Goal: Check status: Check status

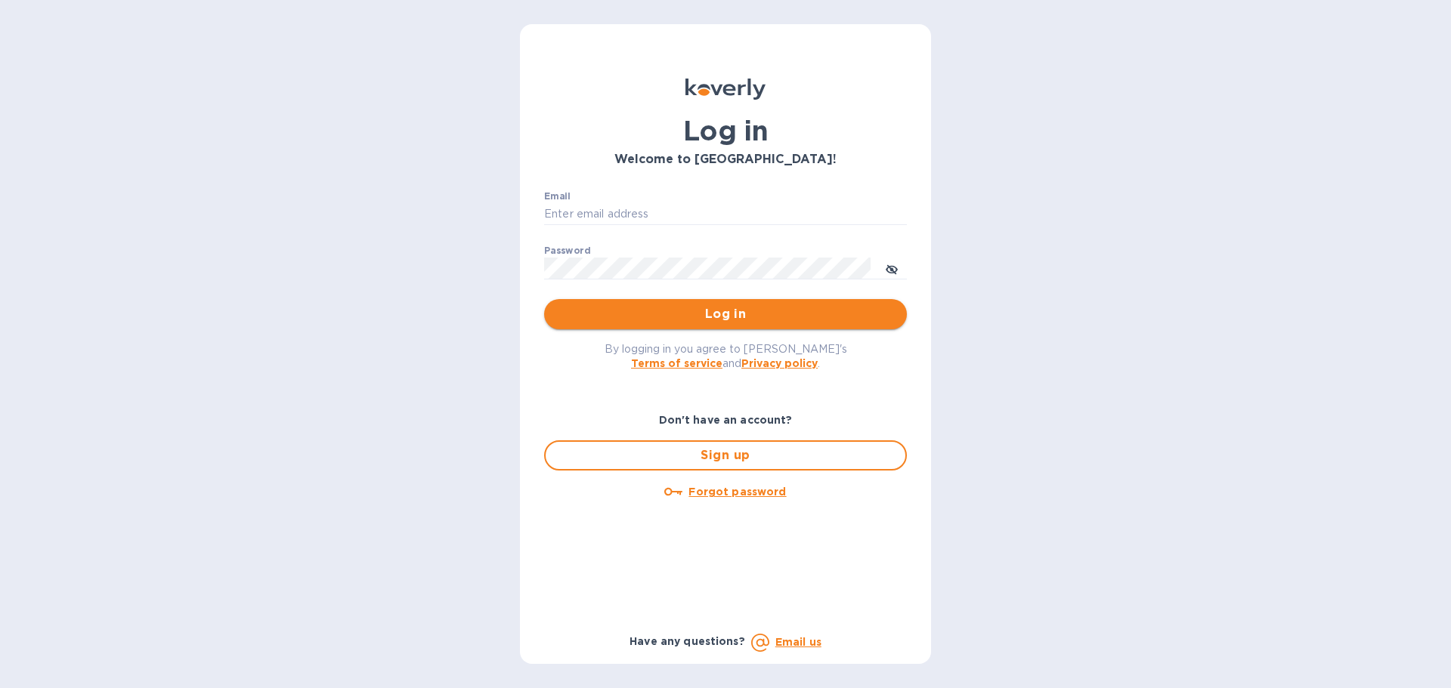
type input "syim@ulogusa.com"
click at [614, 307] on span "Log in" at bounding box center [725, 314] width 339 height 18
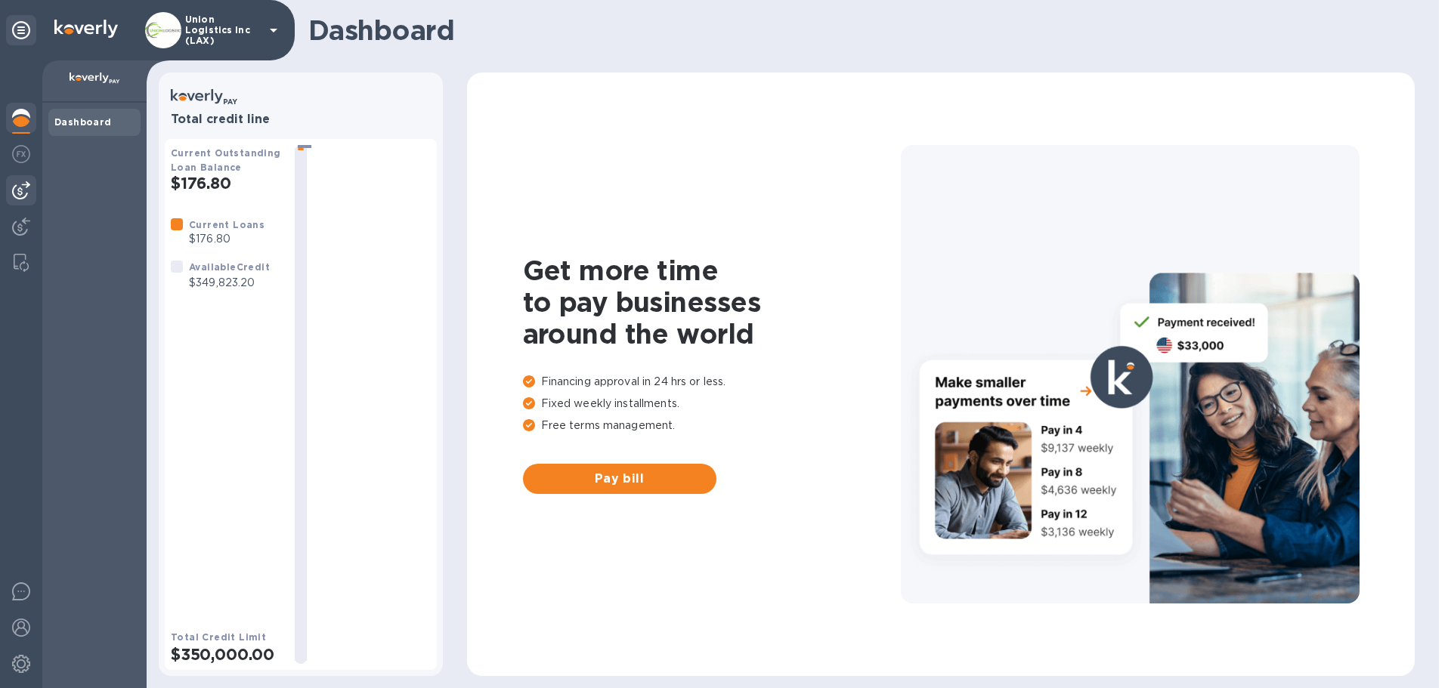
click at [26, 200] on div at bounding box center [21, 190] width 30 height 30
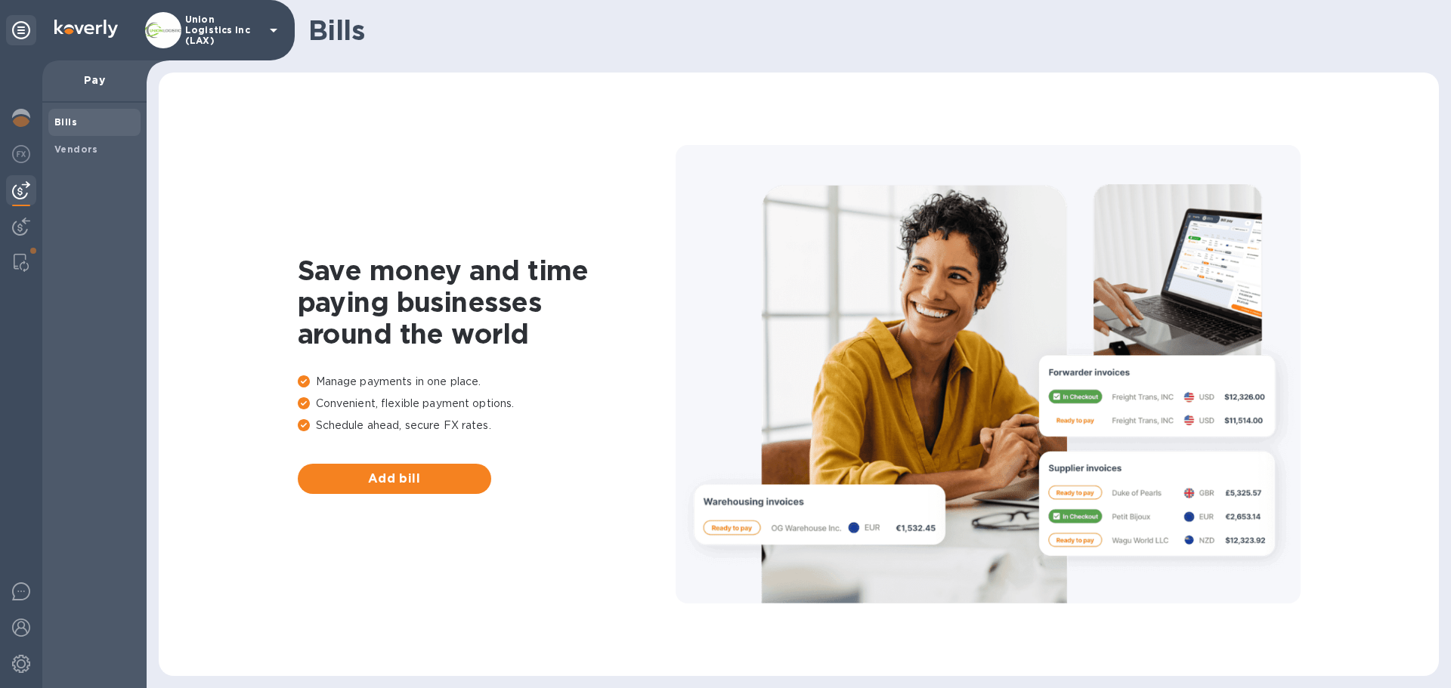
click at [239, 30] on p "Union Logistics Inc (LAX)" at bounding box center [223, 30] width 76 height 32
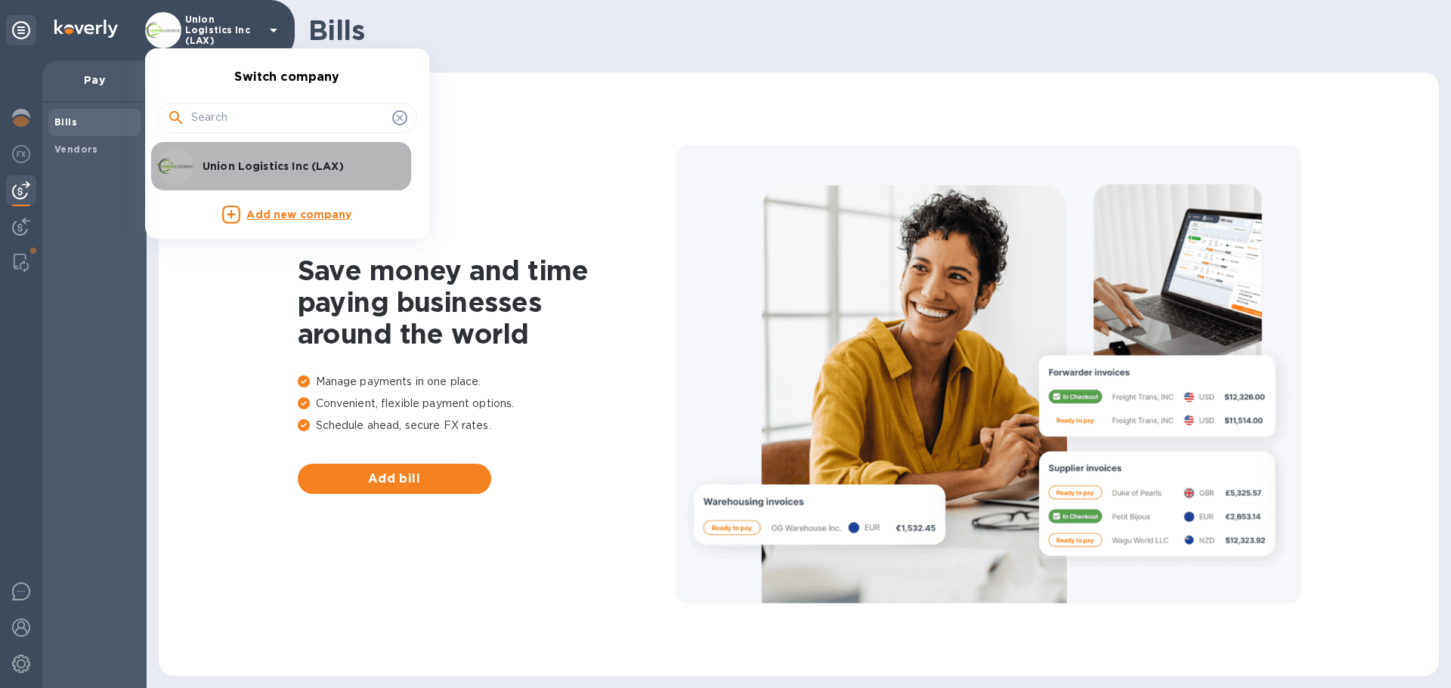
click at [234, 162] on p "Union Logistics Inc (LAX)" at bounding box center [298, 166] width 190 height 15
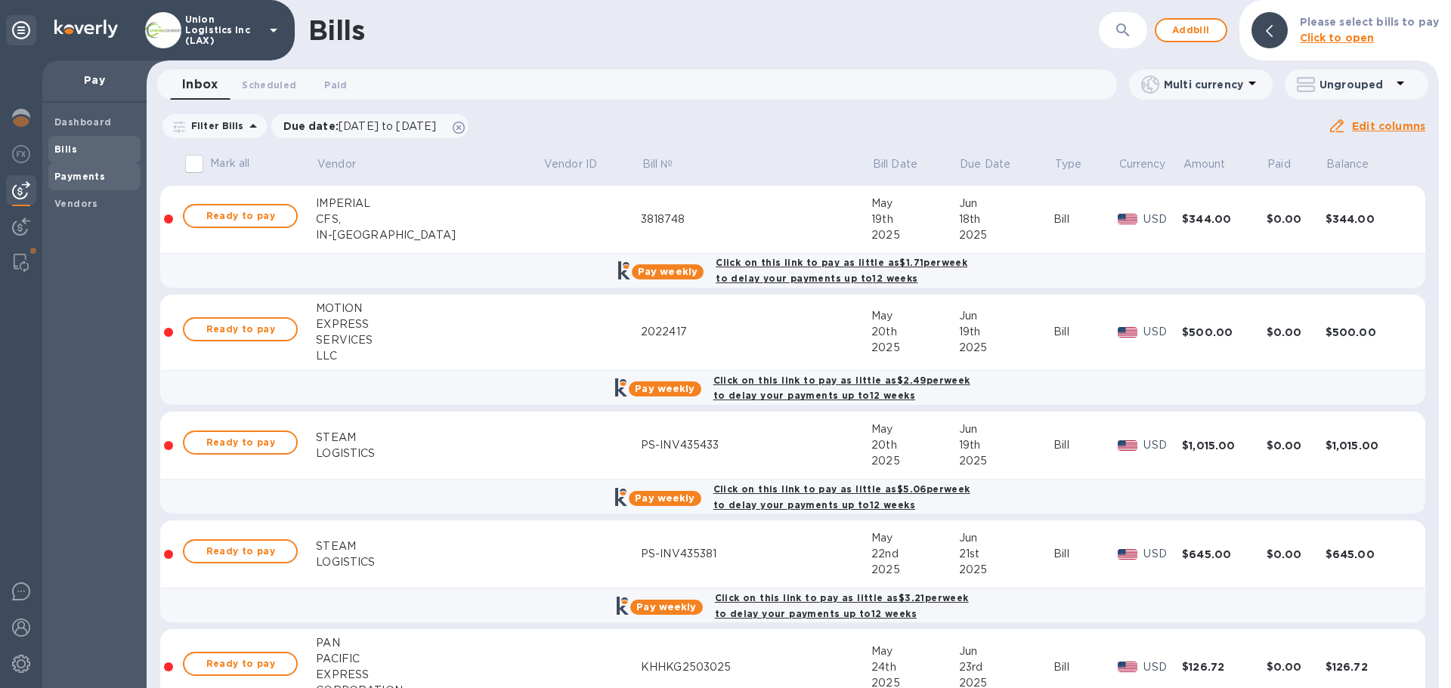
click at [67, 175] on b "Payments" at bounding box center [79, 176] width 51 height 11
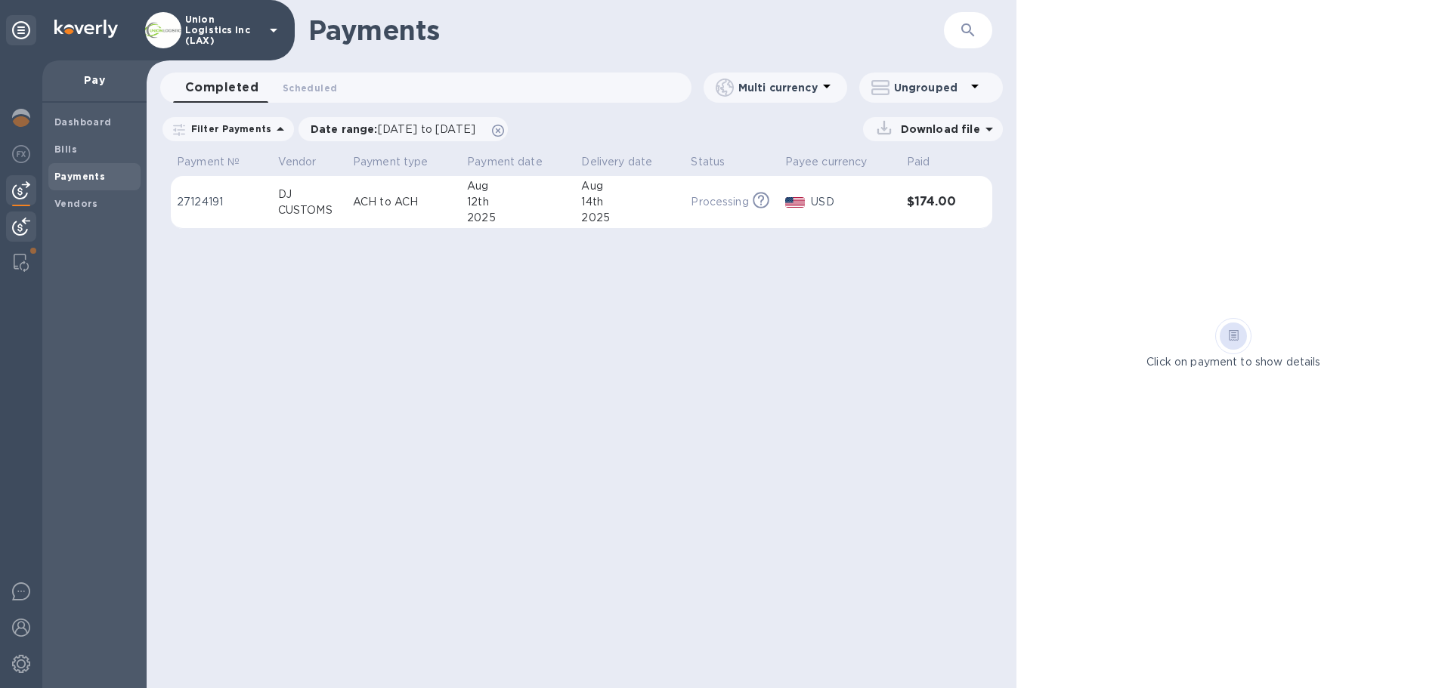
click at [17, 220] on img at bounding box center [21, 227] width 18 height 18
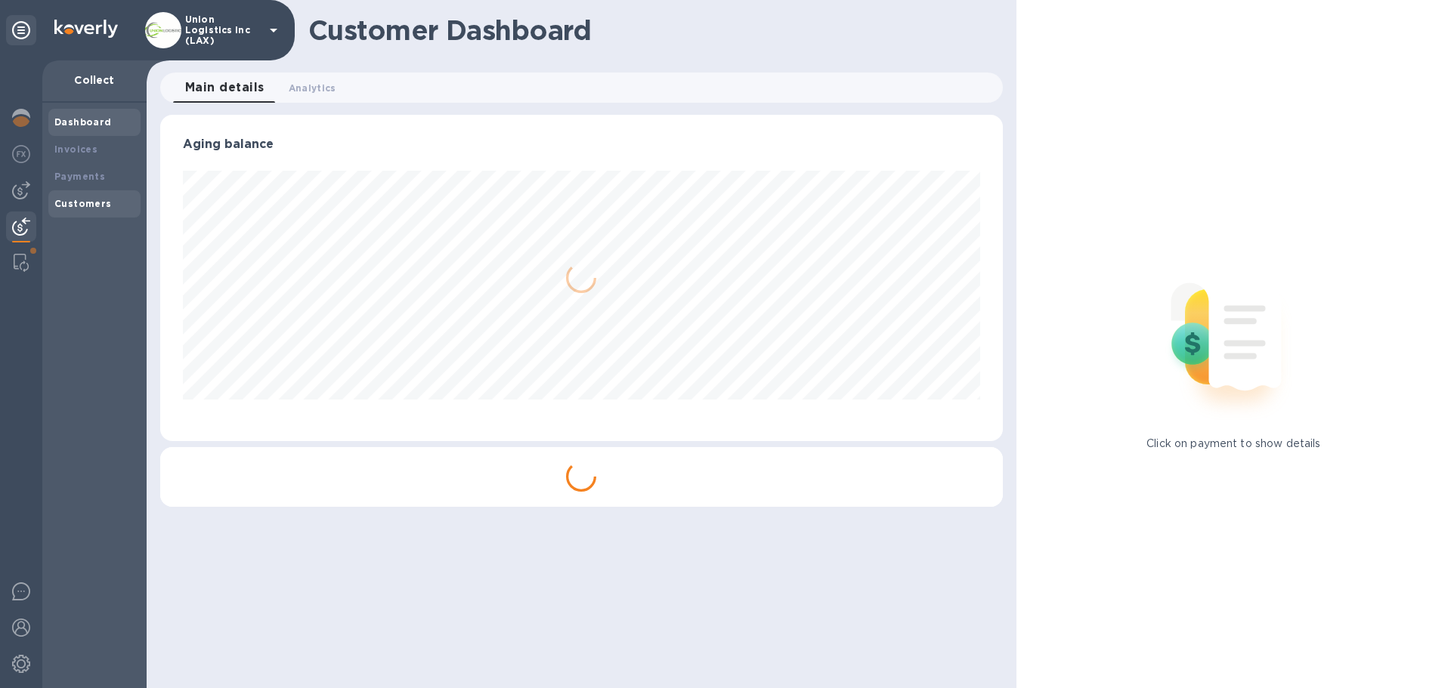
scroll to position [326, 842]
click at [97, 179] on b "Payments" at bounding box center [79, 176] width 51 height 11
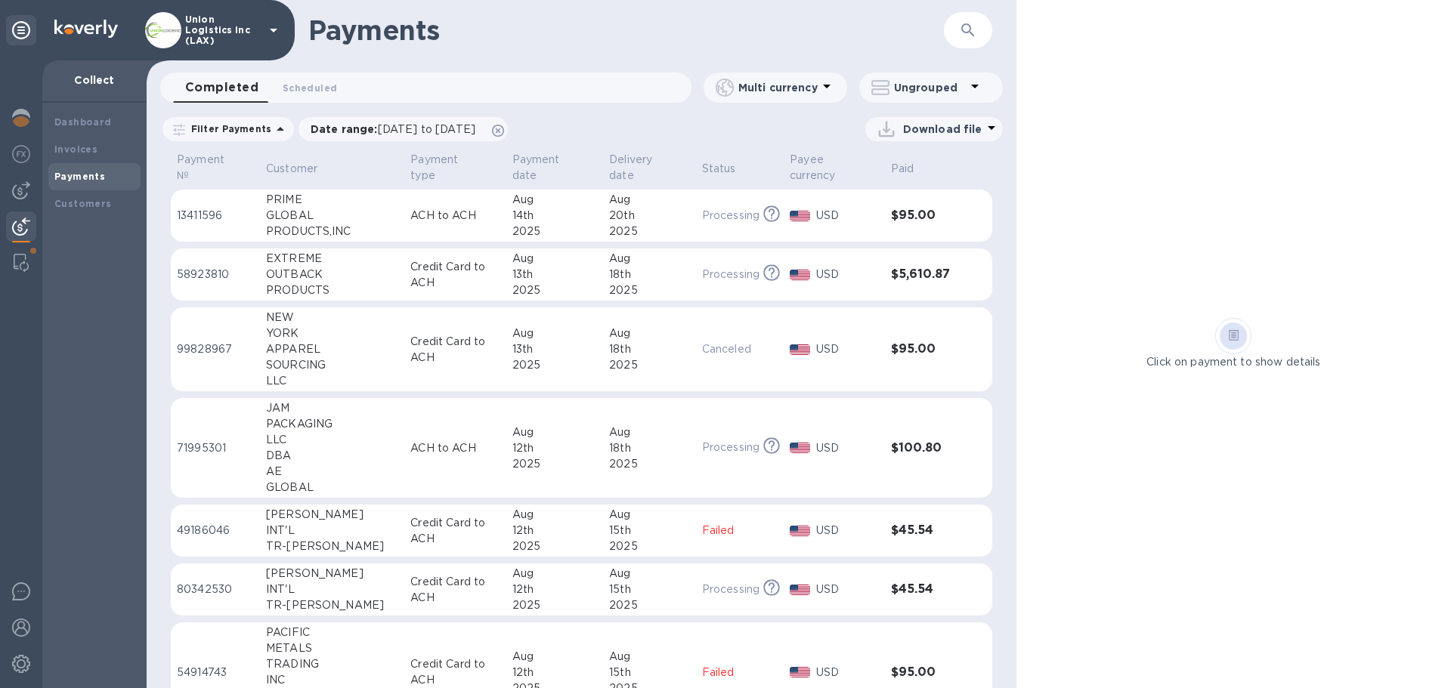
click at [457, 218] on p "ACH to ACH" at bounding box center [454, 216] width 89 height 16
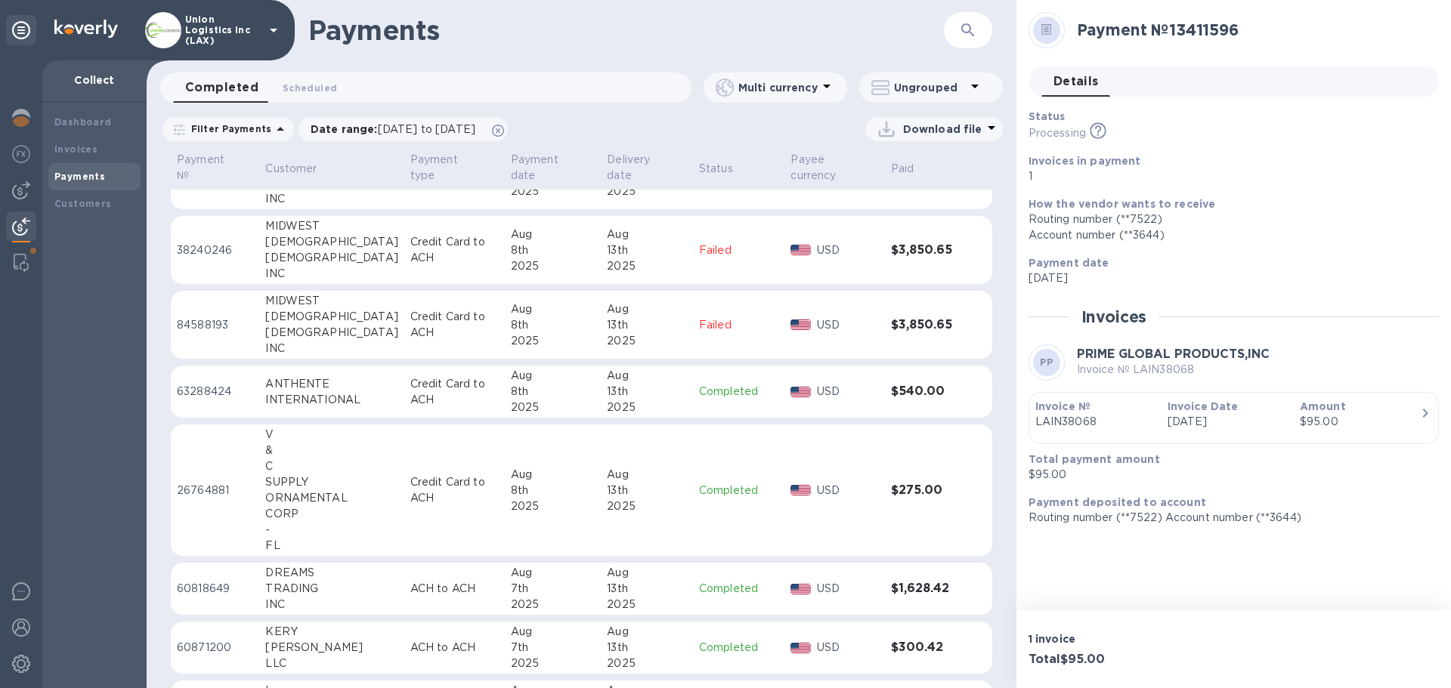
scroll to position [1399, 0]
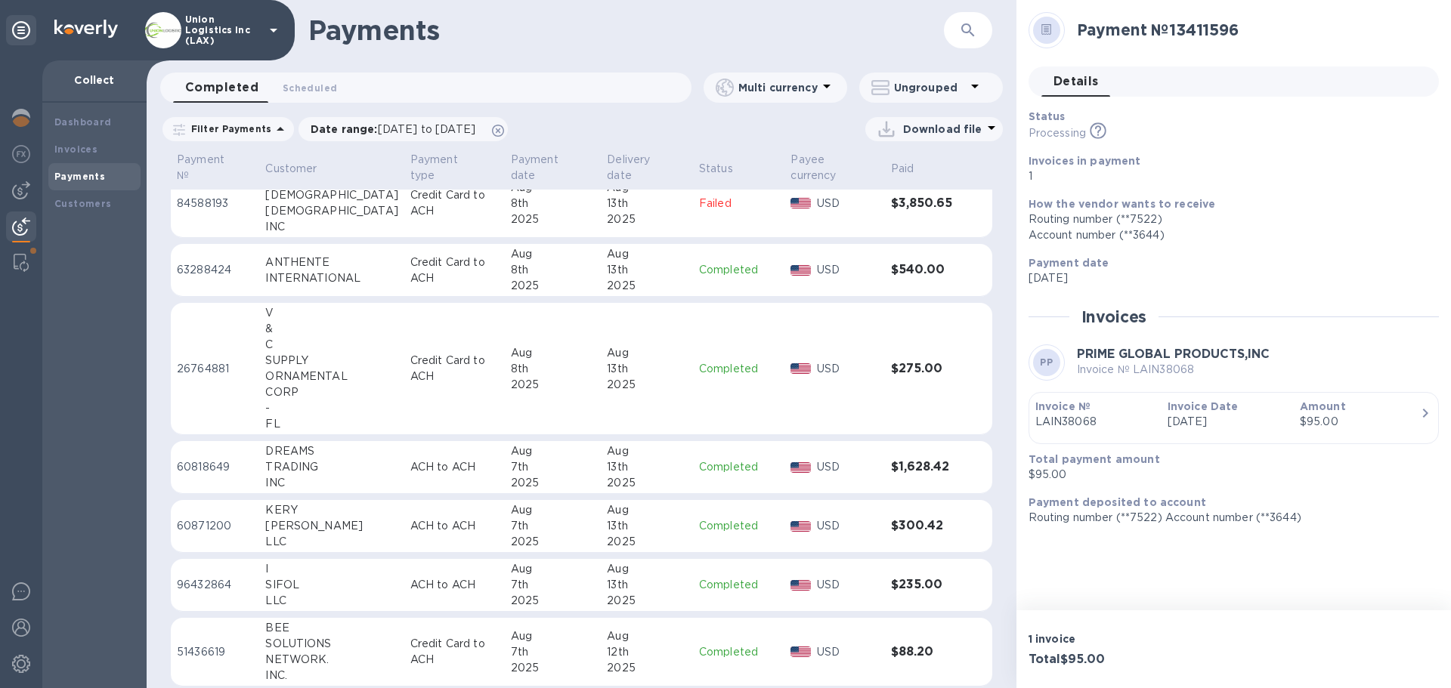
click at [374, 464] on div "TRADING" at bounding box center [331, 467] width 132 height 16
drag, startPoint x: 1096, startPoint y: 422, endPoint x: 1016, endPoint y: 442, distance: 82.5
click at [1016, 442] on div "Payment № 60818649 Details 0 Status Completed Invoices in payment 1 How the ven…" at bounding box center [1233, 305] width 435 height 611
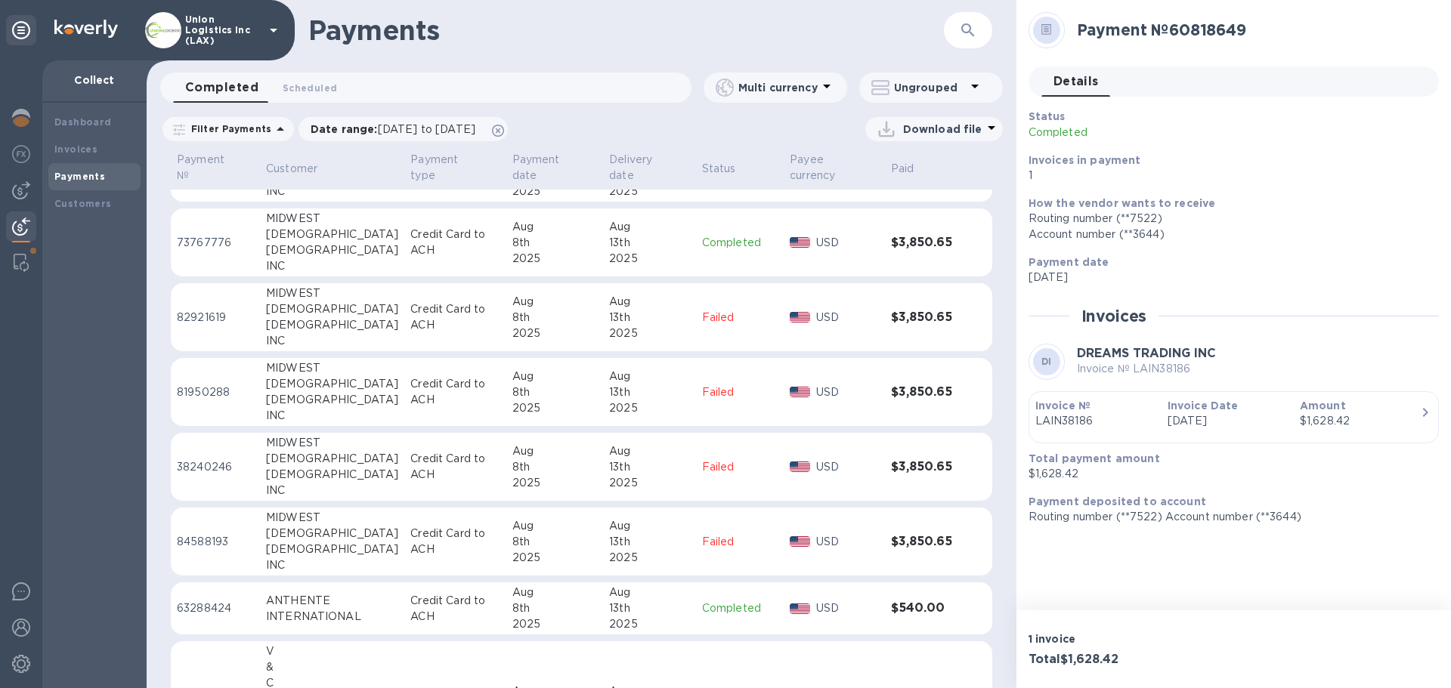
scroll to position [1021, 0]
